Goal: Find contact information: Find contact information

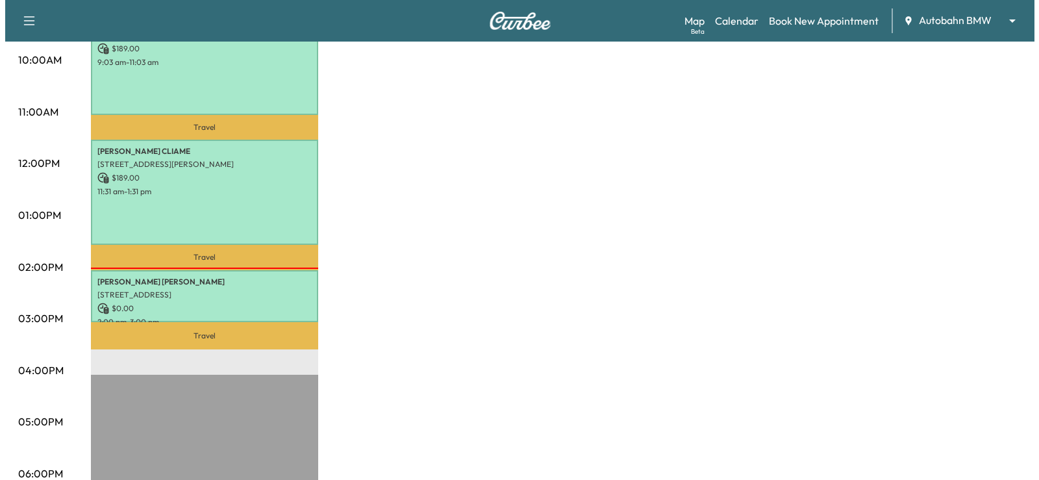
scroll to position [455, 0]
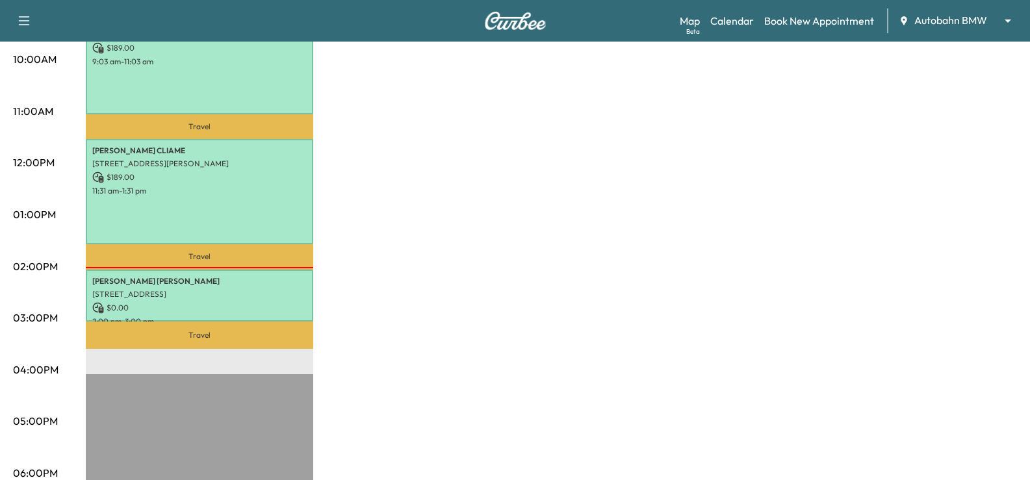
click at [237, 294] on p "[STREET_ADDRESS]" at bounding box center [199, 294] width 214 height 10
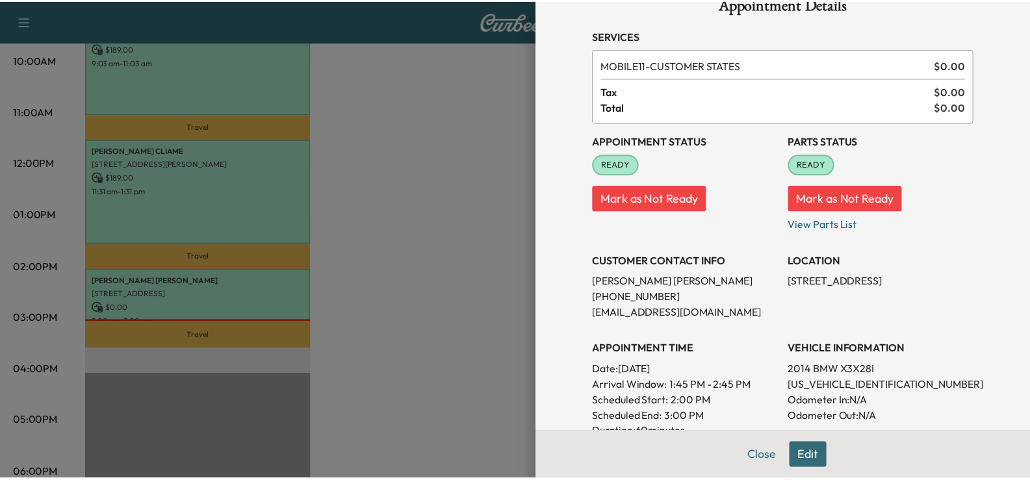
scroll to position [0, 0]
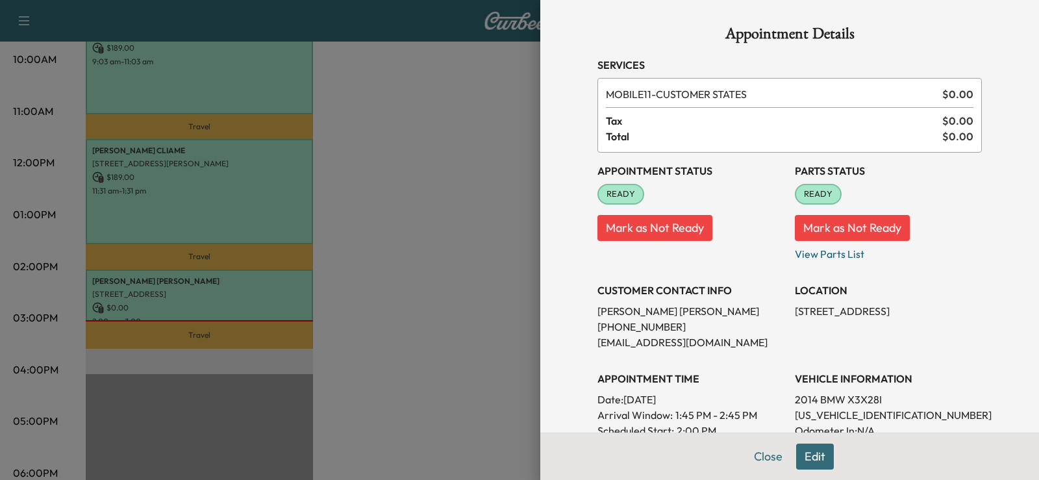
drag, startPoint x: 418, startPoint y: 257, endPoint x: 471, endPoint y: 218, distance: 65.9
click at [419, 255] on div at bounding box center [519, 240] width 1039 height 480
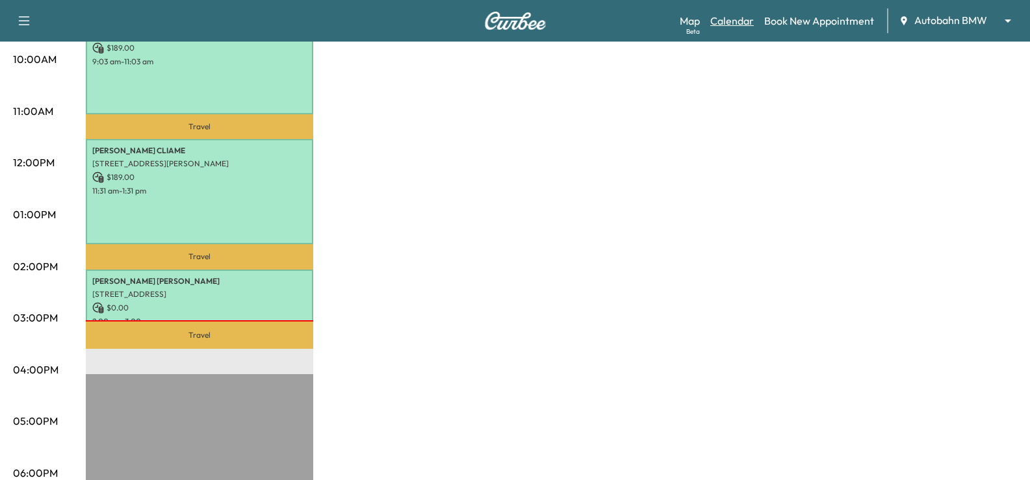
click at [729, 23] on link "Calendar" at bounding box center [732, 21] width 44 height 16
click at [743, 23] on link "Calendar" at bounding box center [732, 21] width 44 height 16
click at [737, 27] on link "Calendar" at bounding box center [732, 21] width 44 height 16
click at [737, 25] on link "Calendar" at bounding box center [732, 21] width 44 height 16
click at [691, 18] on link "Map Beta" at bounding box center [689, 21] width 20 height 16
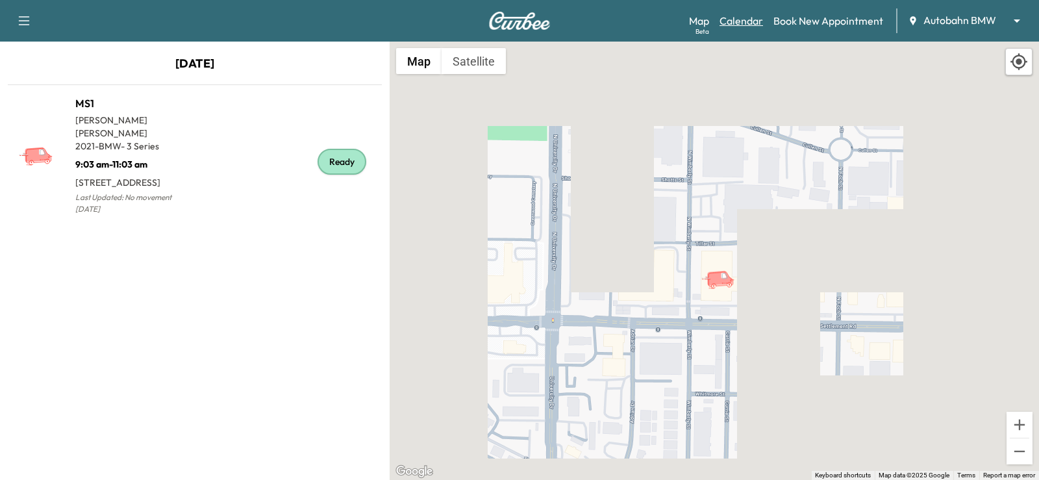
click at [756, 23] on link "Calendar" at bounding box center [742, 21] width 44 height 16
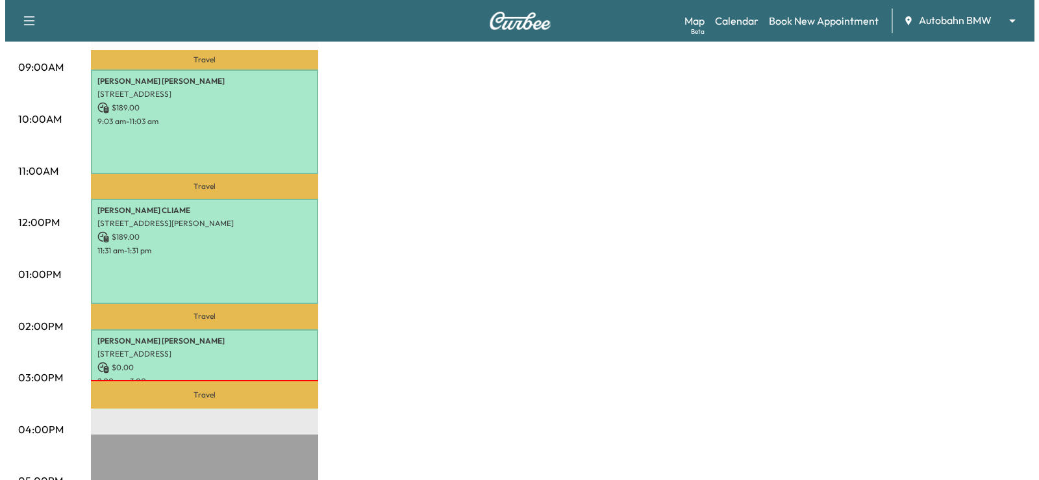
scroll to position [455, 0]
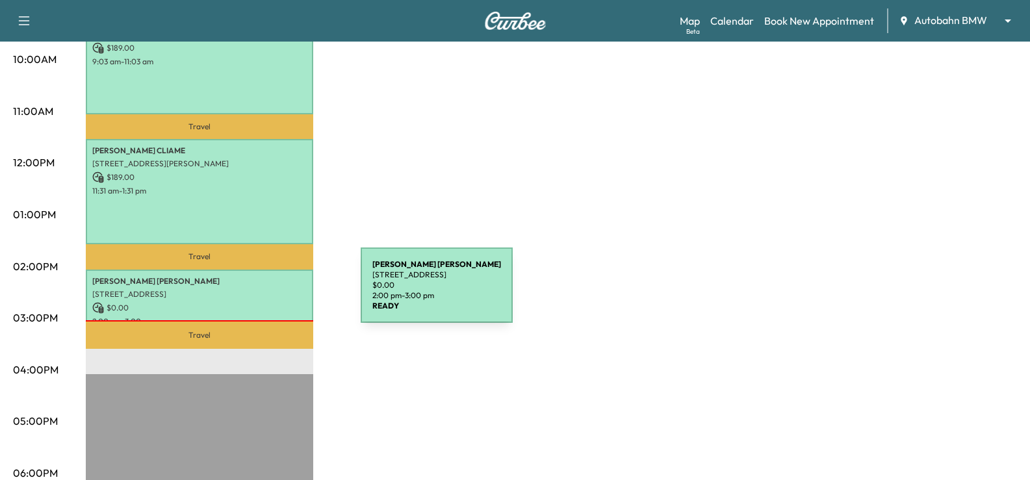
click at [263, 293] on p "[STREET_ADDRESS]" at bounding box center [199, 294] width 214 height 10
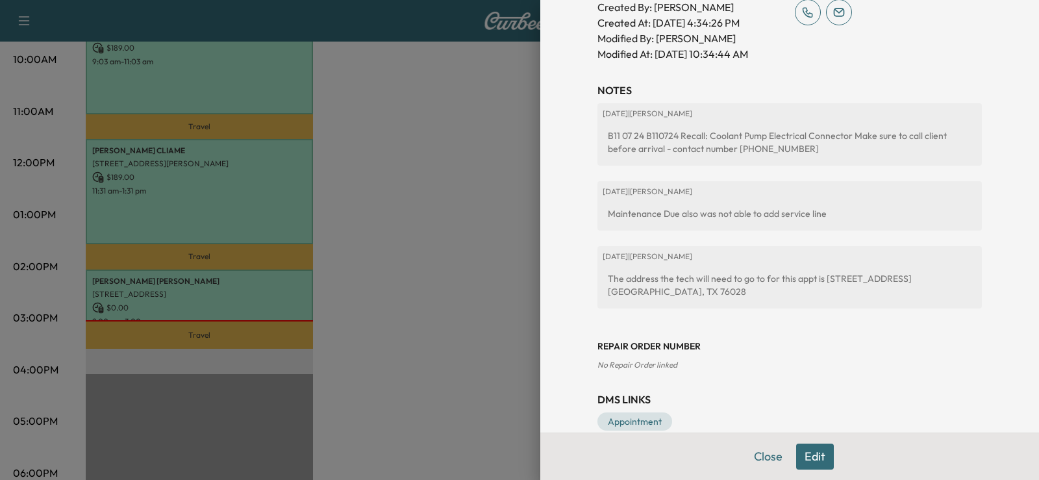
scroll to position [536, 0]
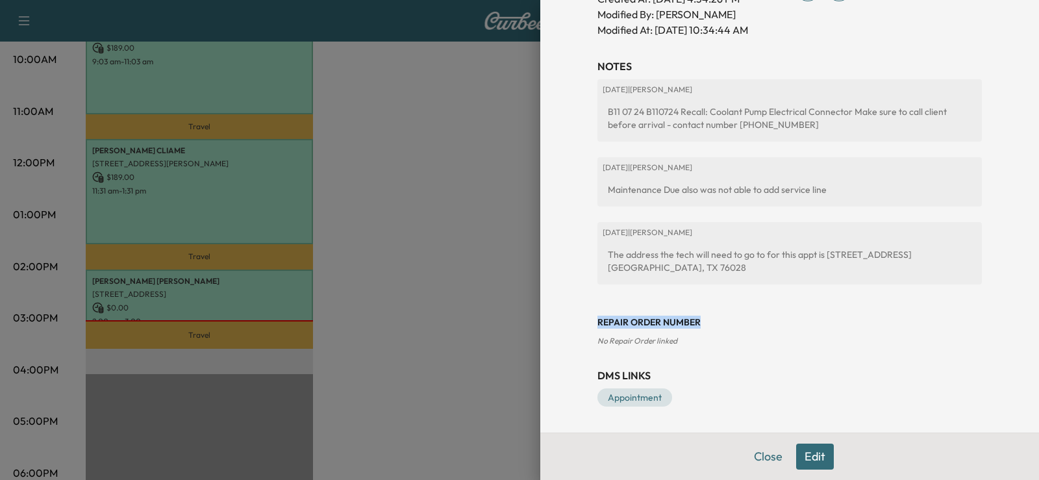
drag, startPoint x: 695, startPoint y: 323, endPoint x: 579, endPoint y: 321, distance: 115.6
drag, startPoint x: 587, startPoint y: 321, endPoint x: 667, endPoint y: 325, distance: 80.7
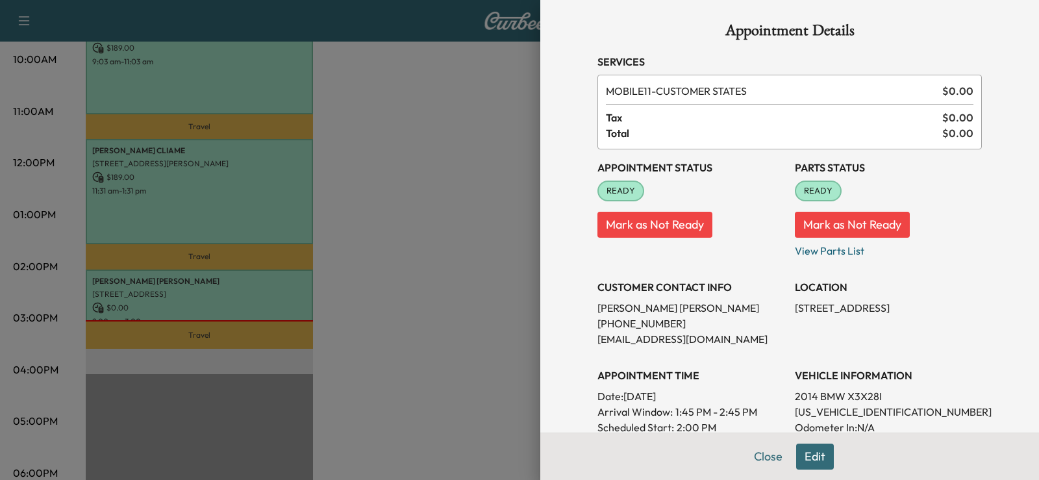
scroll to position [0, 0]
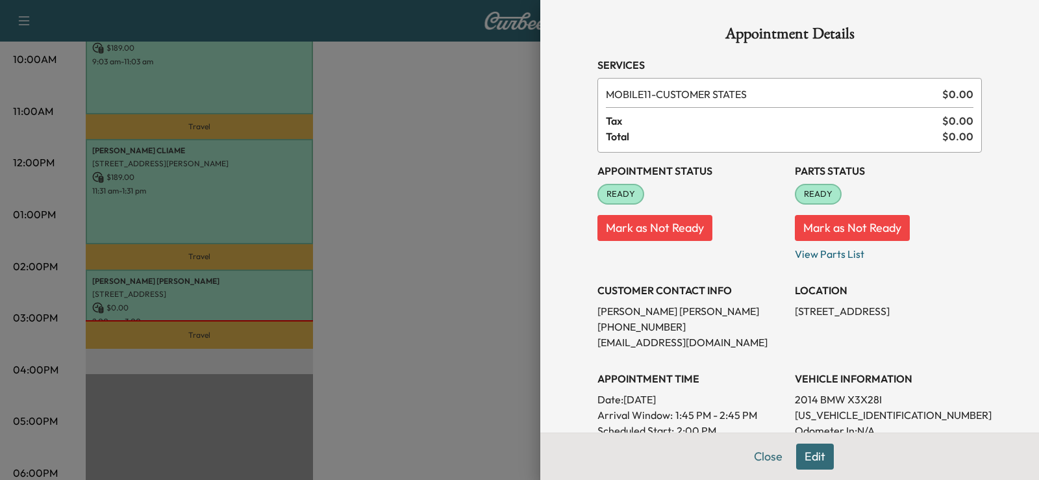
click at [600, 326] on p "[PHONE_NUMBER]" at bounding box center [691, 327] width 187 height 16
drag, startPoint x: 600, startPoint y: 326, endPoint x: 644, endPoint y: 333, distance: 45.3
click at [644, 333] on p "[PHONE_NUMBER]" at bounding box center [691, 327] width 187 height 16
copy p "682) 401-1362"
